Goal: Navigation & Orientation: Understand site structure

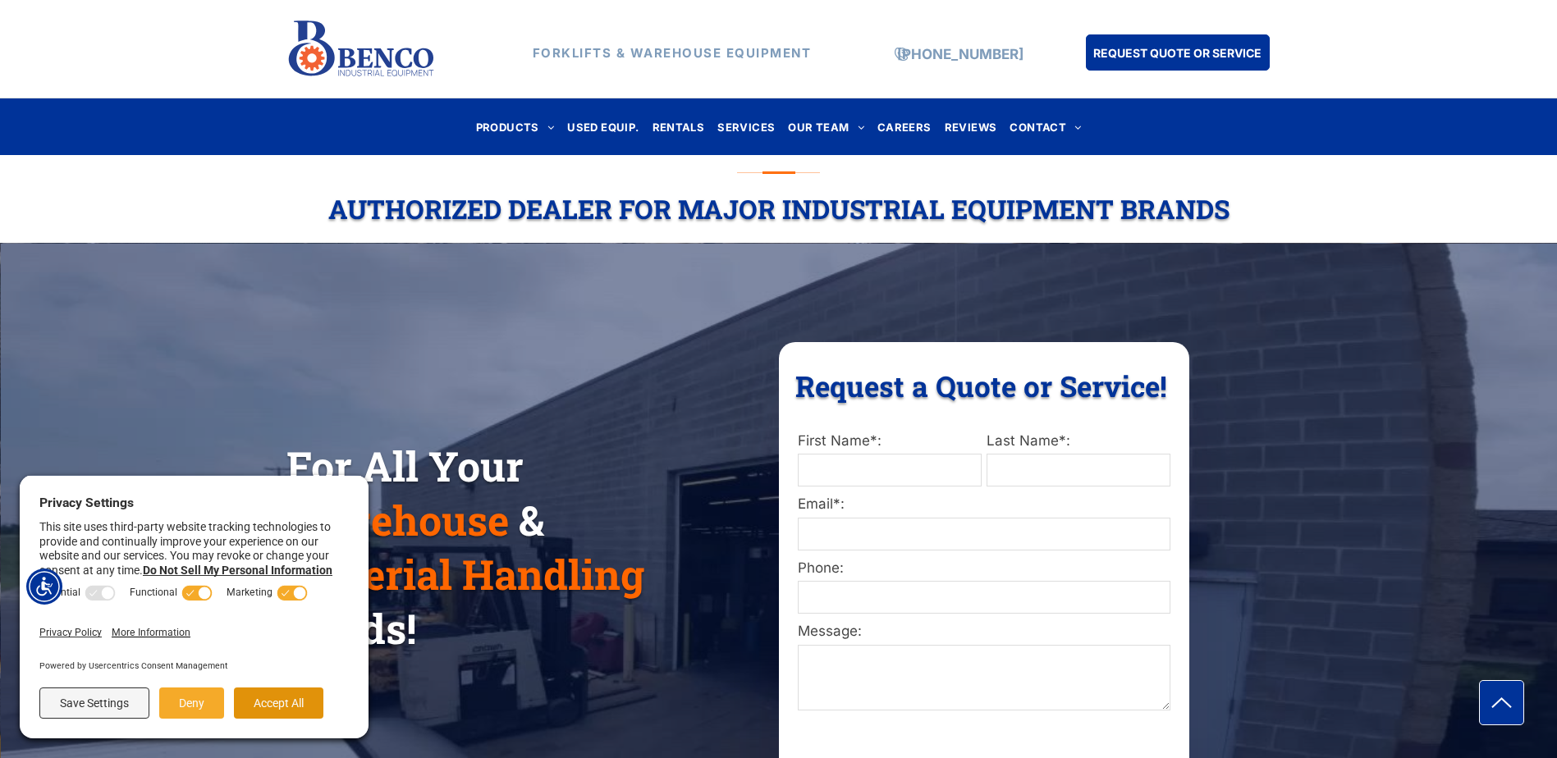
click at [277, 702] on button "Accept All" at bounding box center [278, 703] width 89 height 31
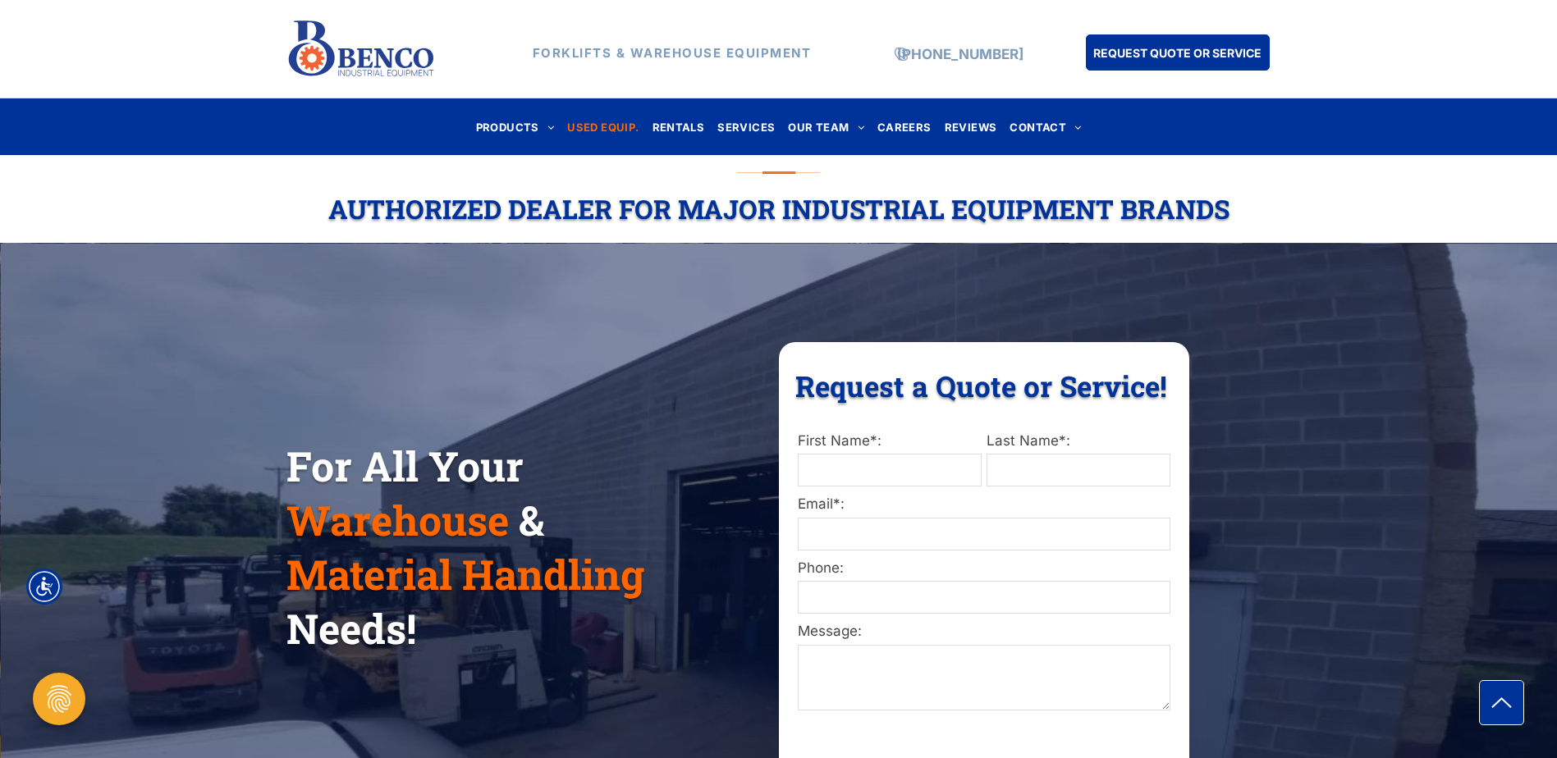
click at [609, 122] on span "USED EQUIP." at bounding box center [602, 127] width 71 height 22
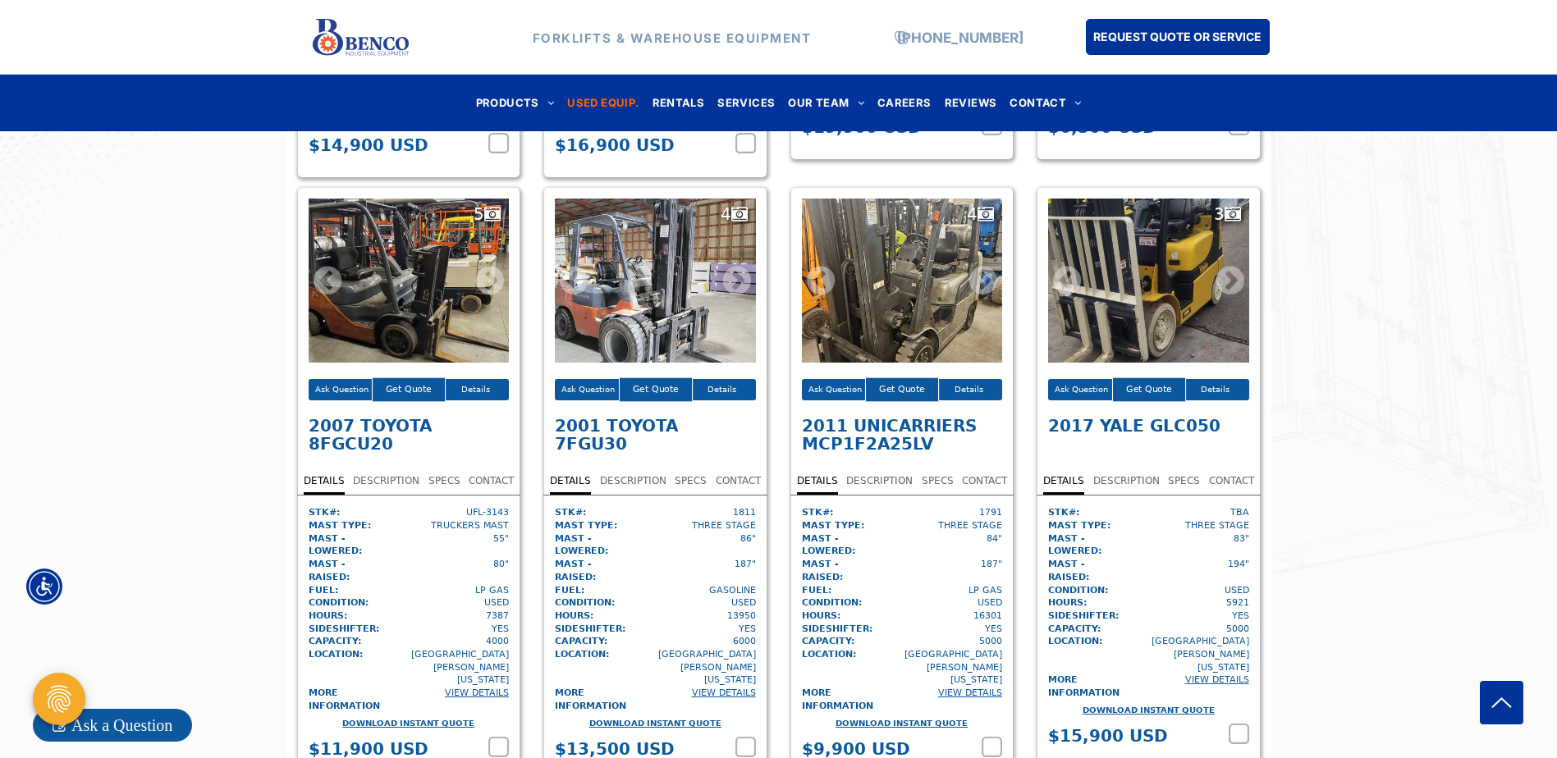
scroll to position [5871, 0]
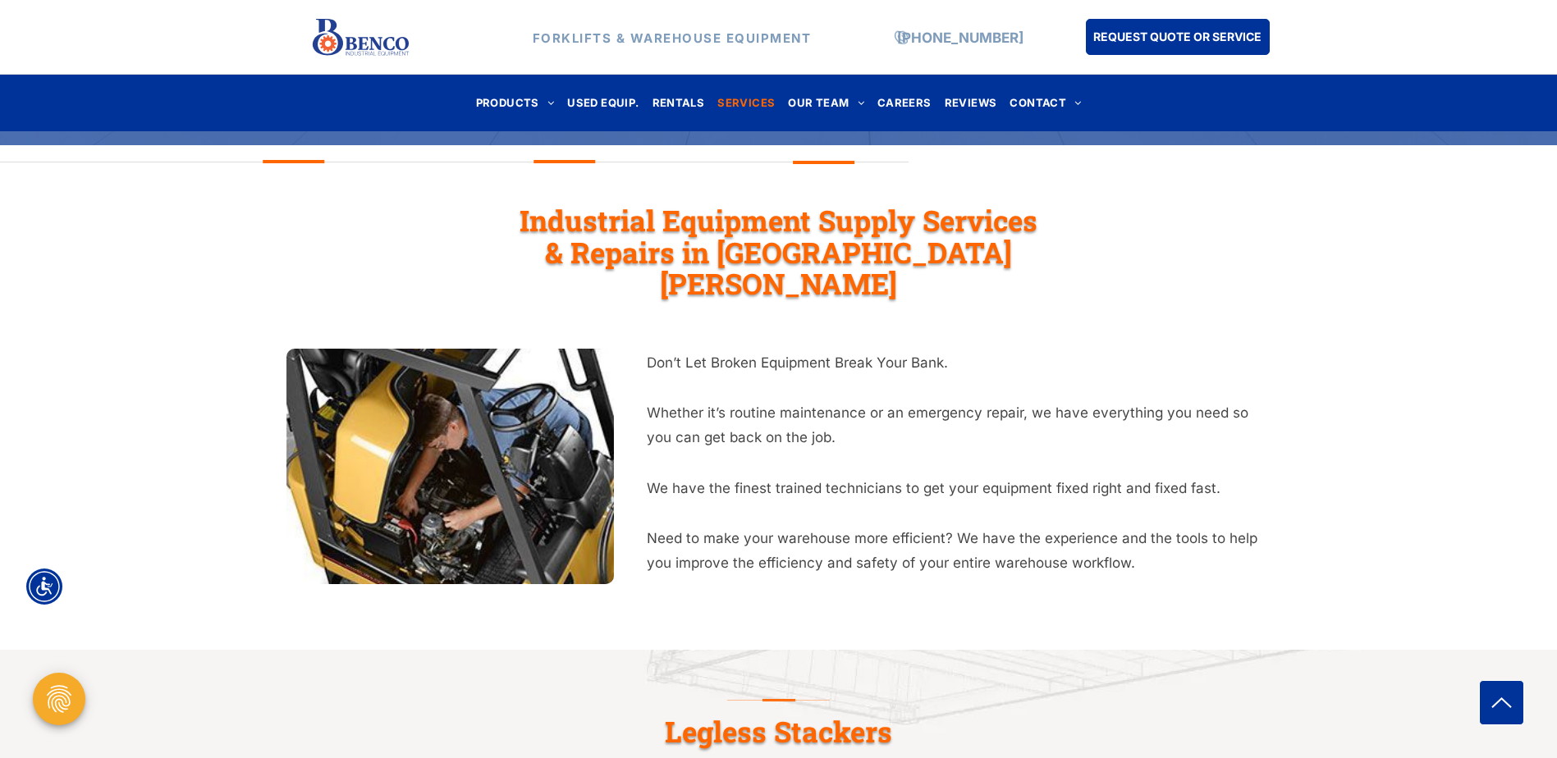
scroll to position [328, 0]
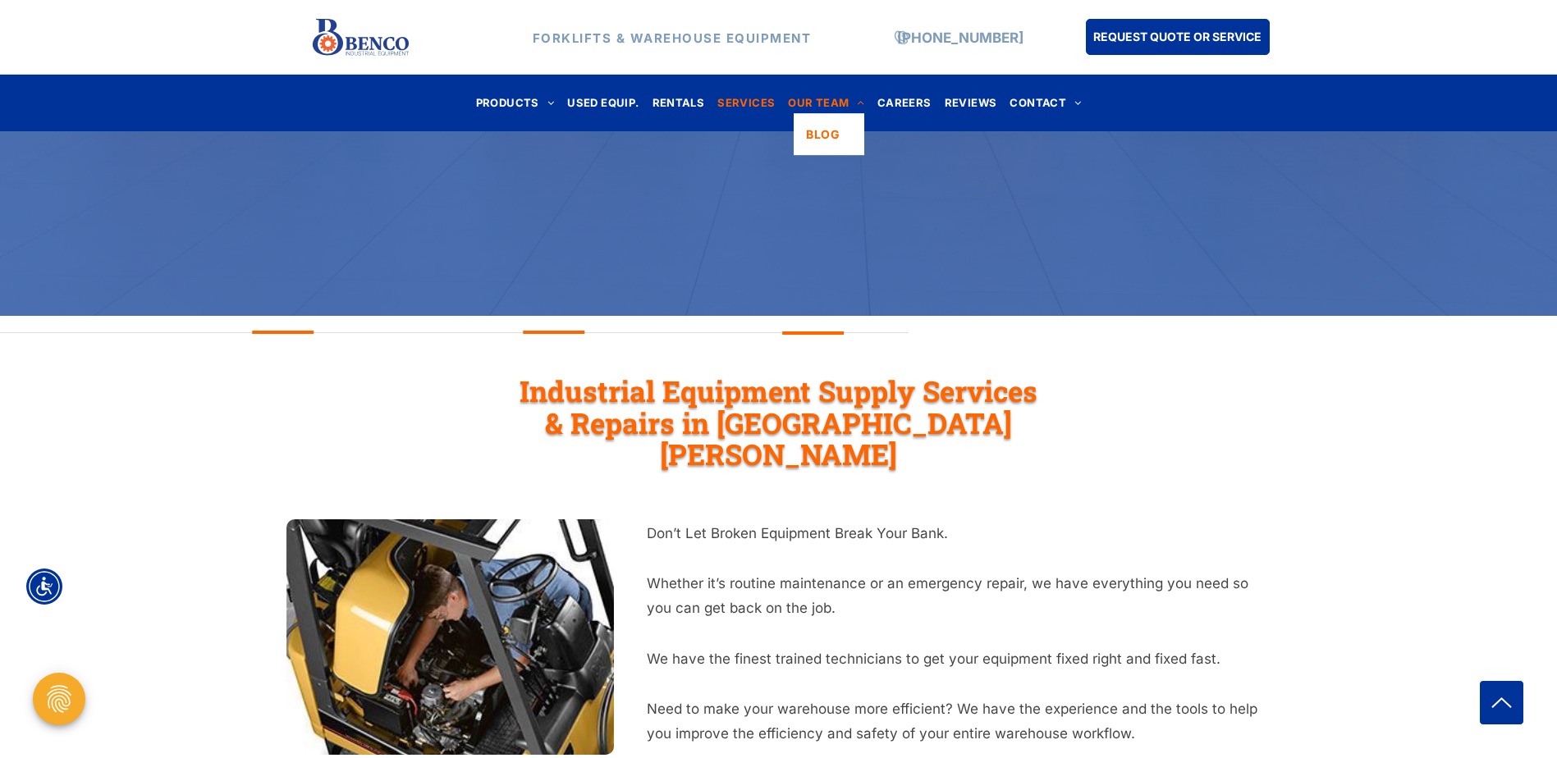
click at [851, 95] on span "OUR TEAM" at bounding box center [826, 103] width 76 height 22
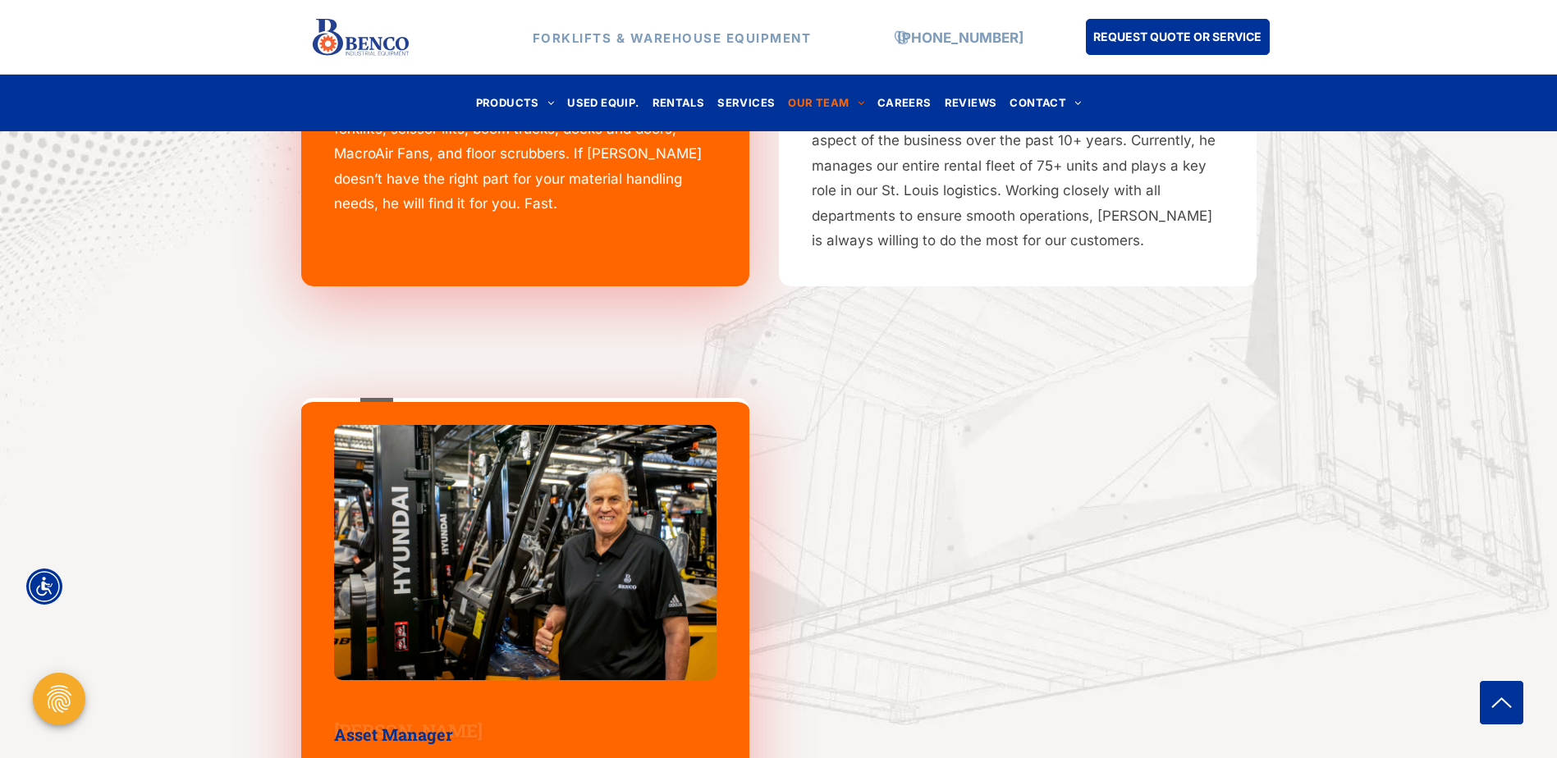
scroll to position [1887, 0]
